Goal: Information Seeking & Learning: Learn about a topic

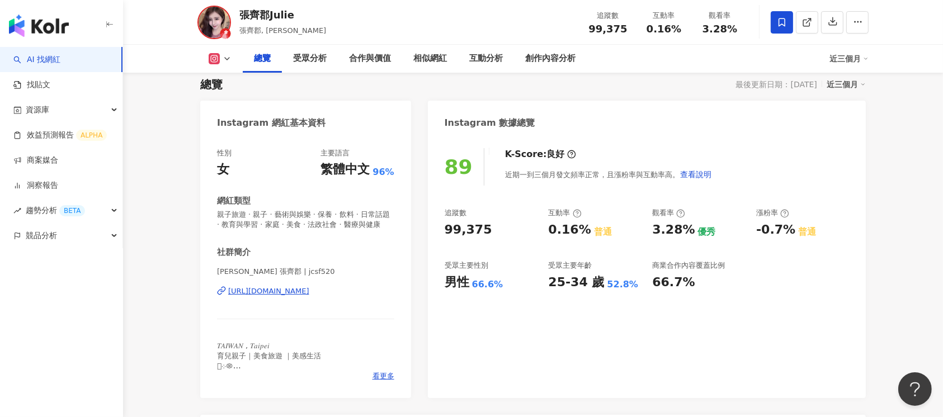
scroll to position [74, 0]
click at [309, 298] on div "[URL][DOMAIN_NAME]" at bounding box center [268, 293] width 81 height 10
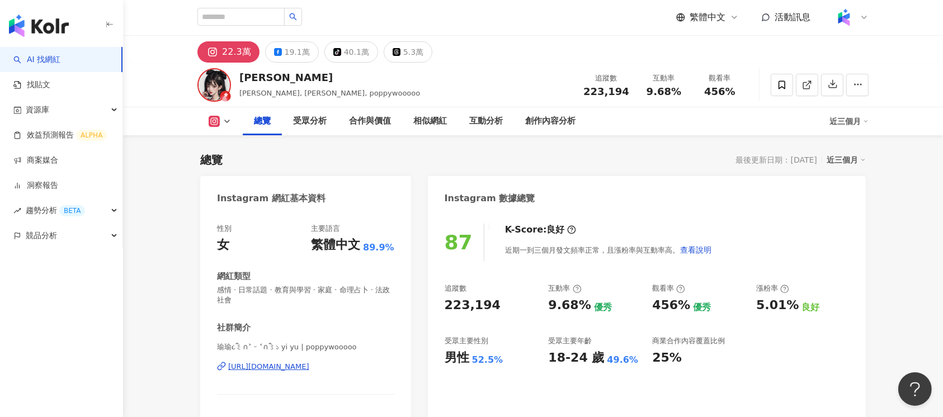
scroll to position [224, 0]
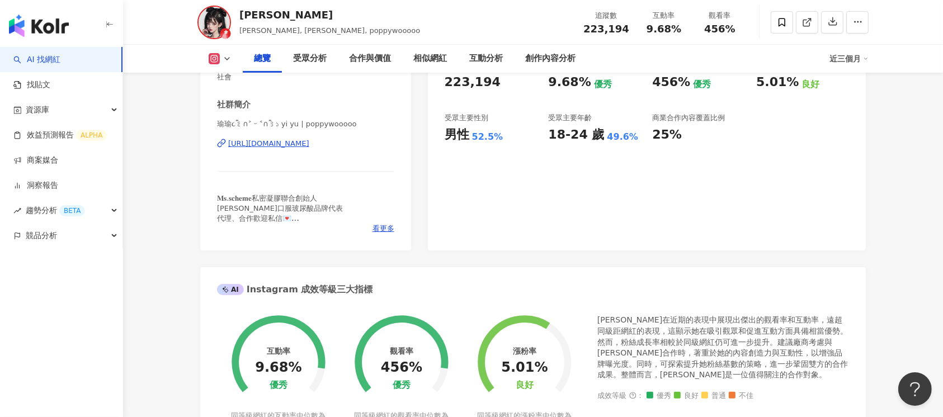
click at [309, 145] on div "https://www.instagram.com/poppywooooo/" at bounding box center [268, 144] width 81 height 10
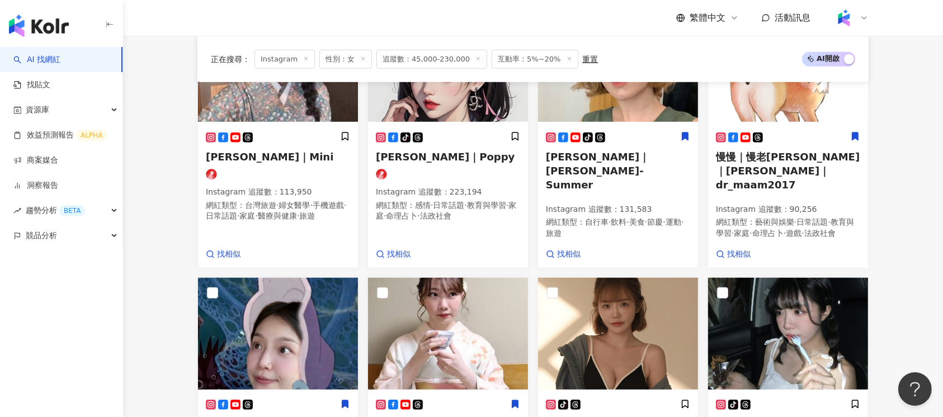
scroll to position [820, 0]
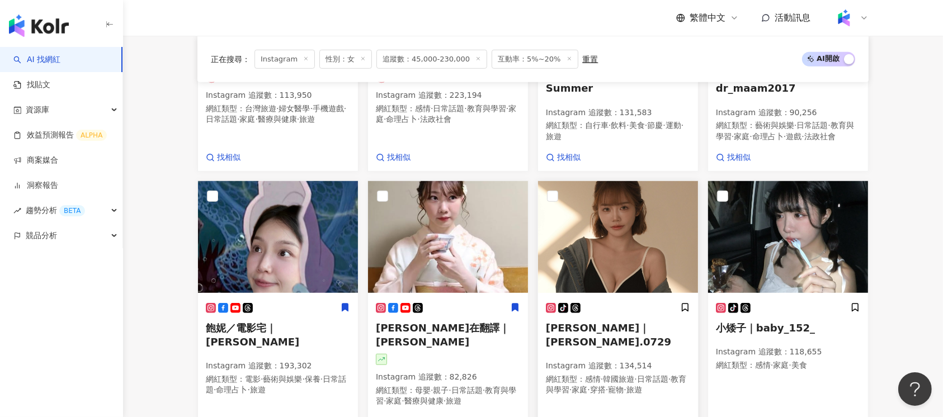
click at [609, 322] on span "小歆｜xinxin.0729" at bounding box center [608, 335] width 125 height 26
click at [278, 230] on img at bounding box center [278, 237] width 160 height 112
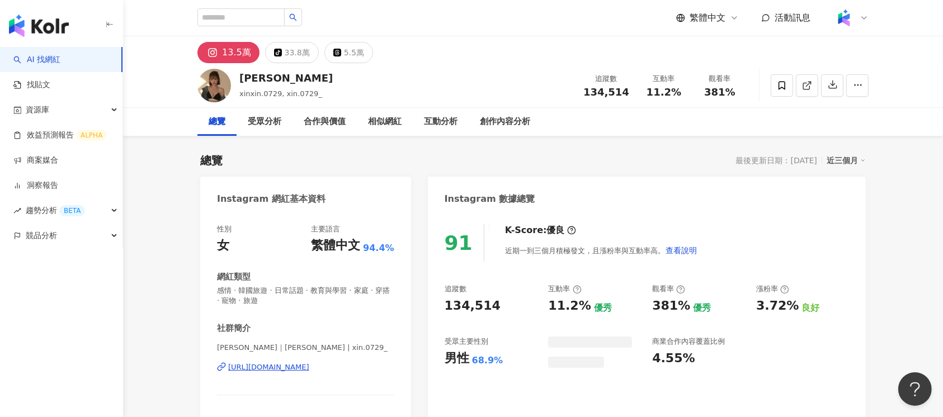
scroll to position [74, 0]
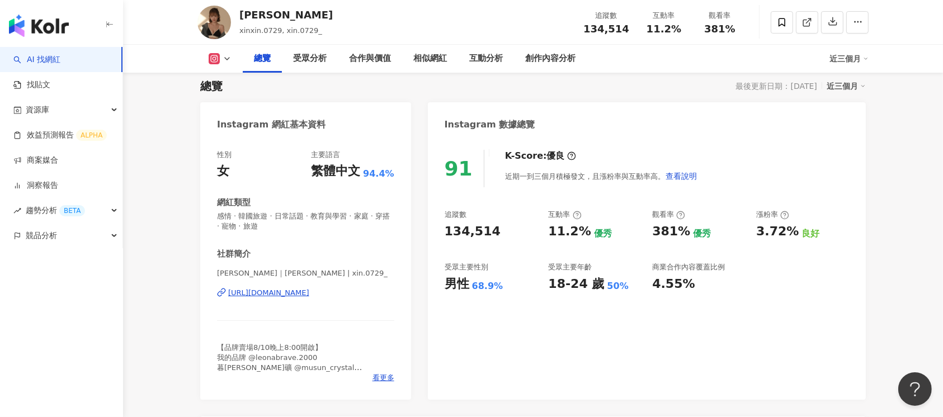
click at [309, 290] on div "https://www.instagram.com/xin.0729_/" at bounding box center [268, 293] width 81 height 10
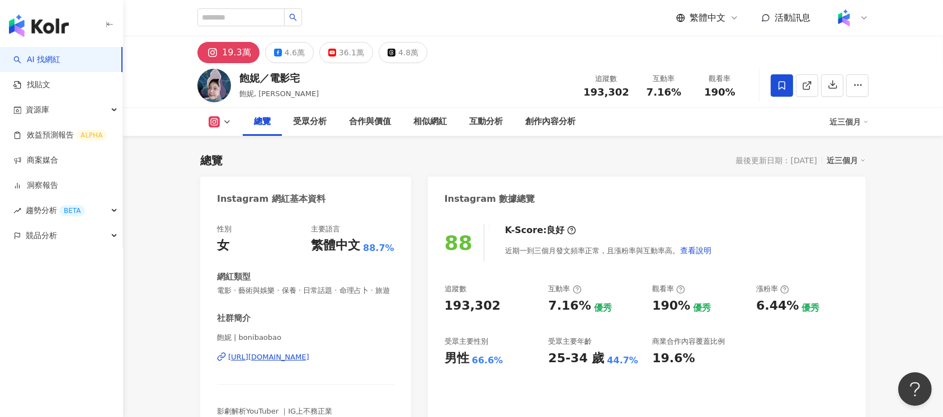
click at [309, 363] on div "https://www.instagram.com/bonibaobao/" at bounding box center [268, 358] width 81 height 10
